Goal: Find contact information: Find contact information

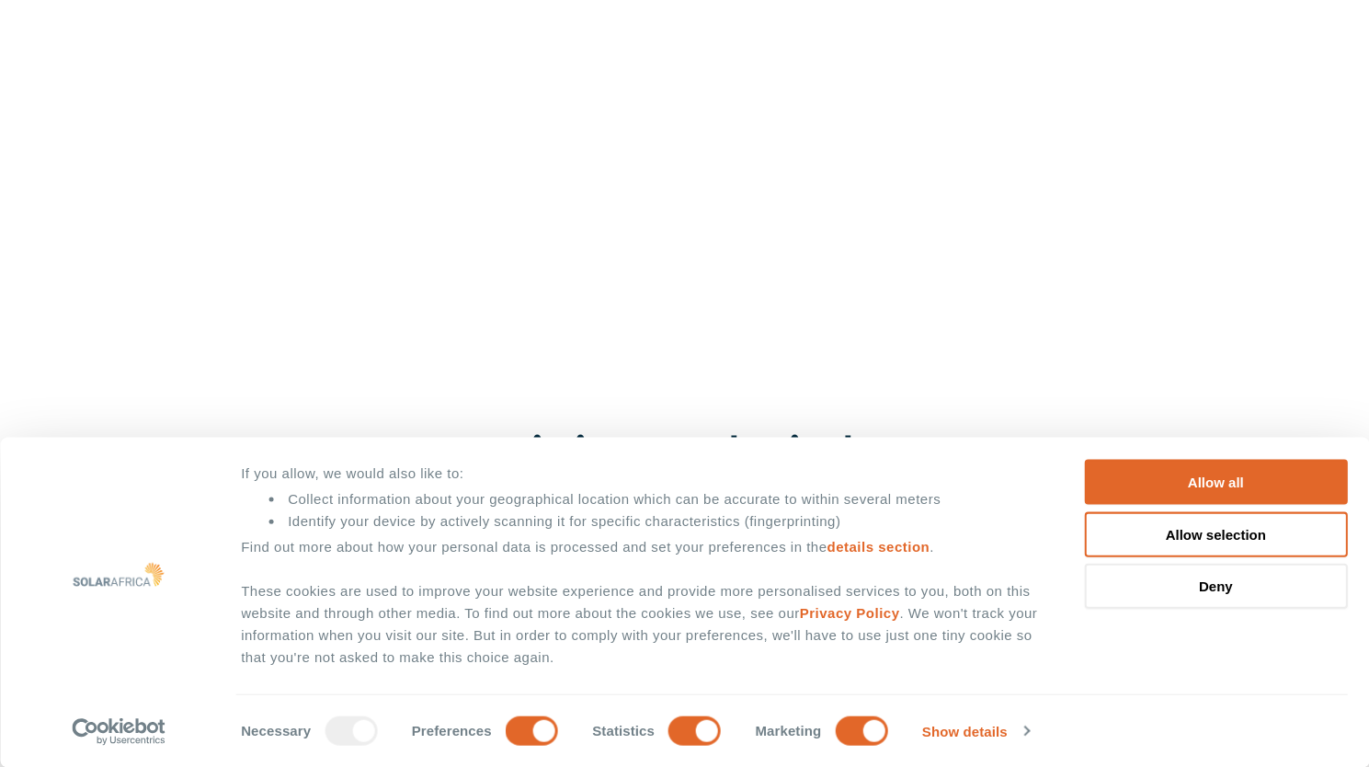
scroll to position [552, 0]
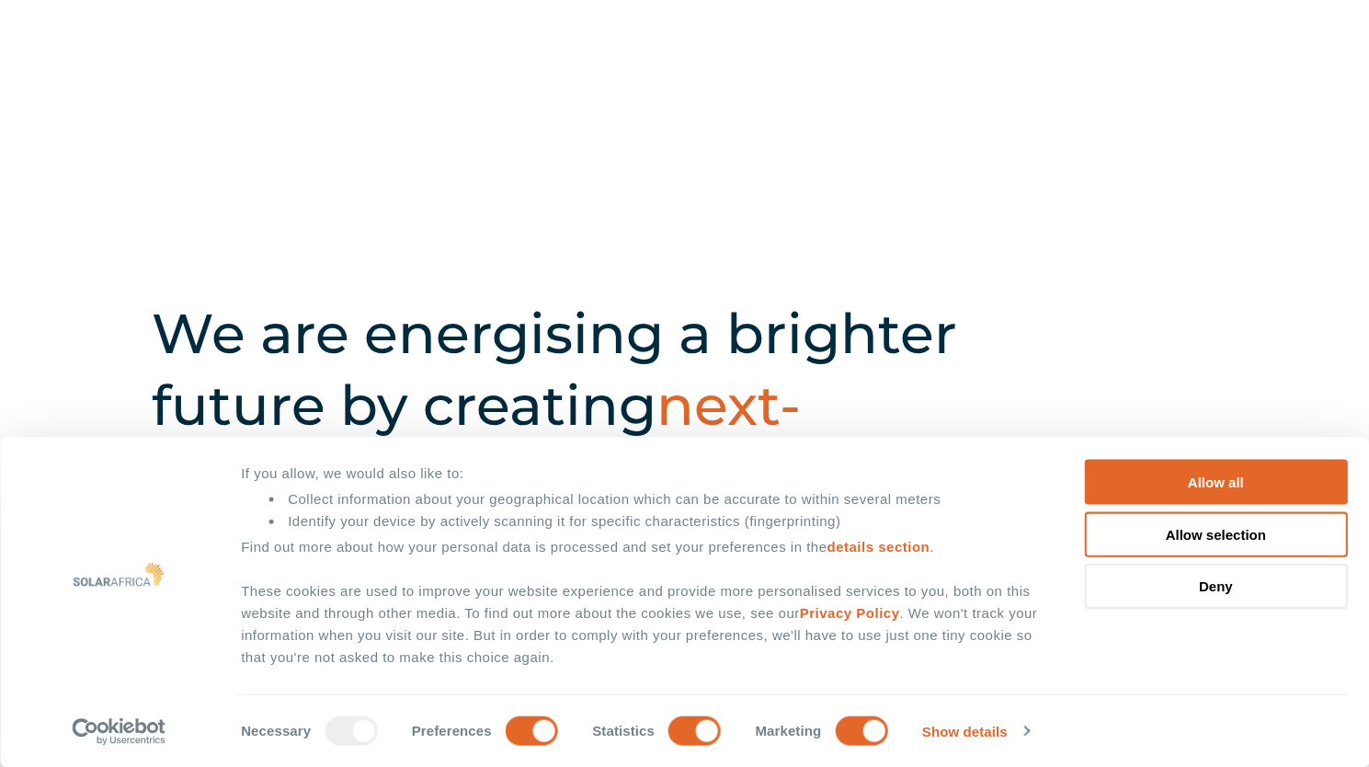
drag, startPoint x: 1223, startPoint y: 477, endPoint x: 719, endPoint y: 295, distance: 535.7
click at [1223, 477] on button "Allow all" at bounding box center [1215, 482] width 263 height 45
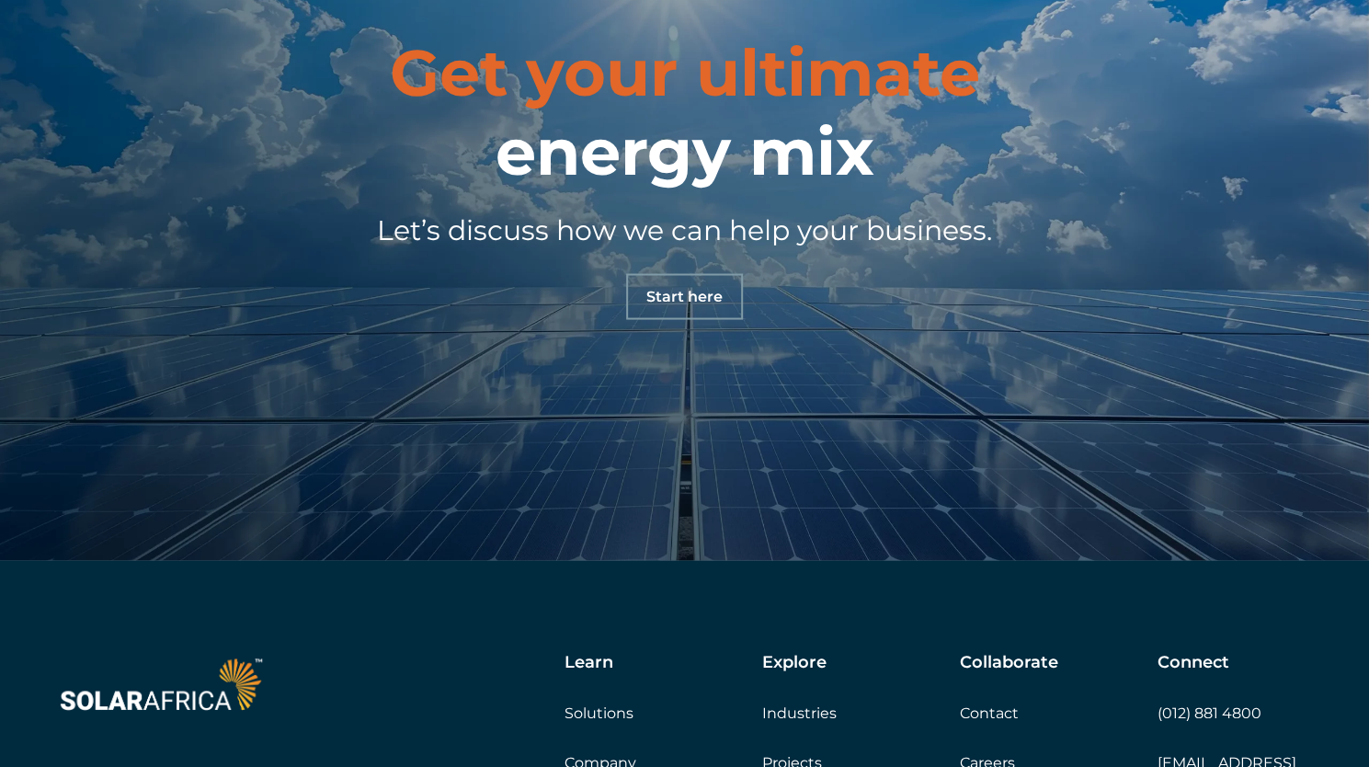
scroll to position [6159, 0]
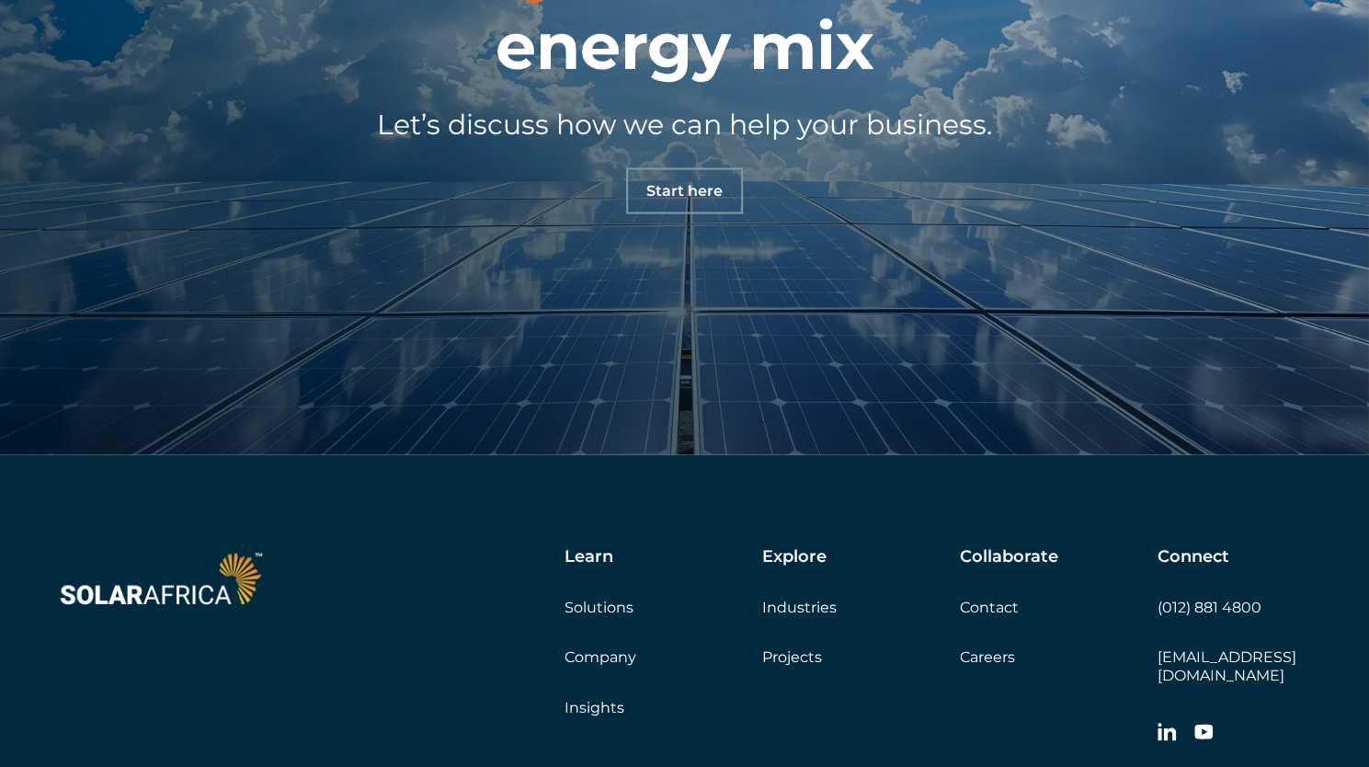
click at [995, 608] on link "Contact" at bounding box center [989, 606] width 59 height 17
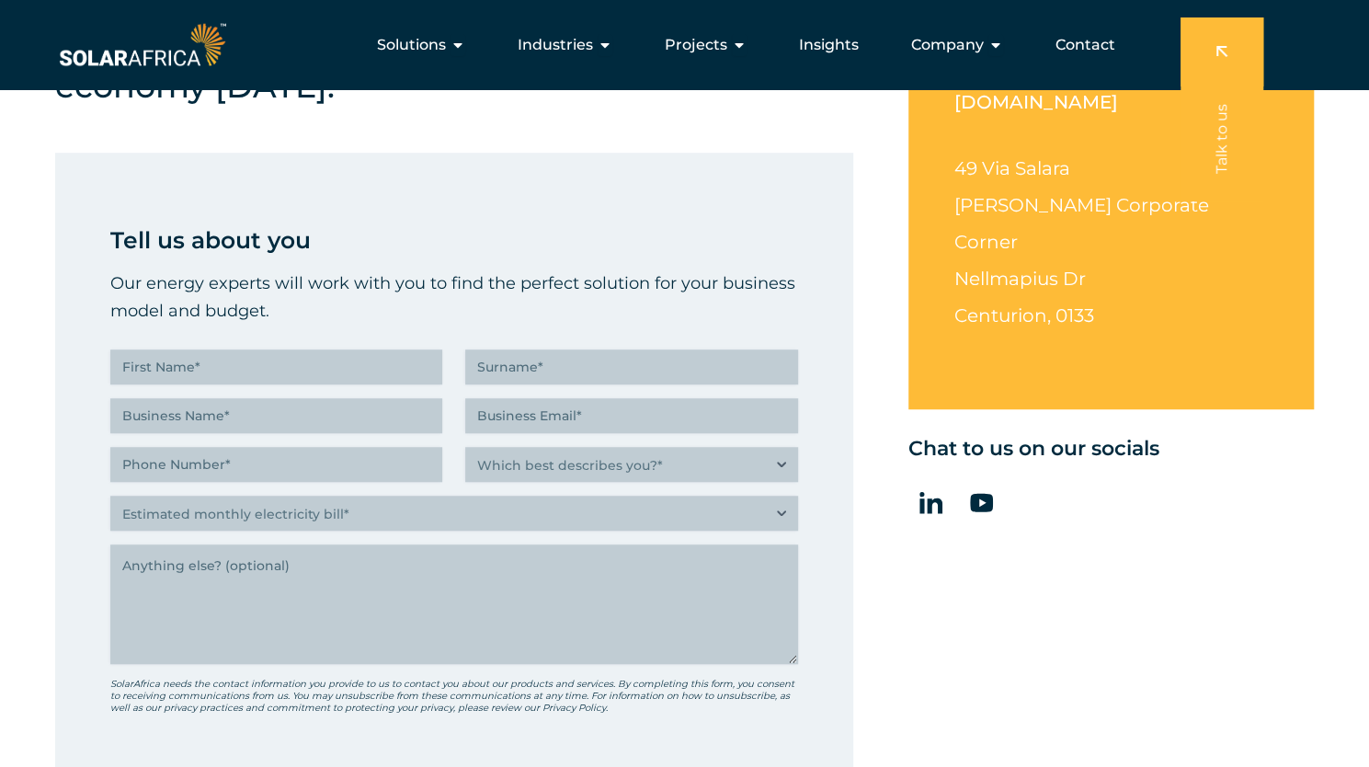
scroll to position [276, 0]
